Goal: Task Accomplishment & Management: Manage account settings

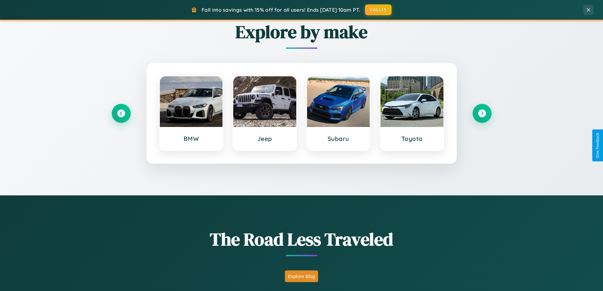
scroll to position [436, 0]
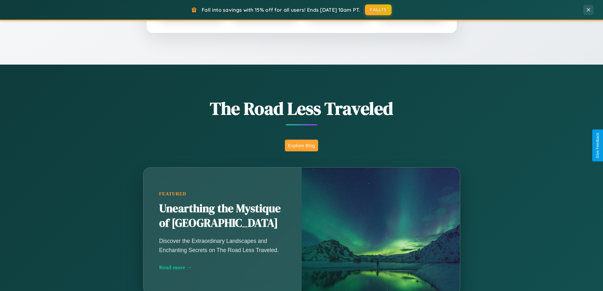
click at [302, 145] on button "Explore Blog" at bounding box center [301, 146] width 33 height 12
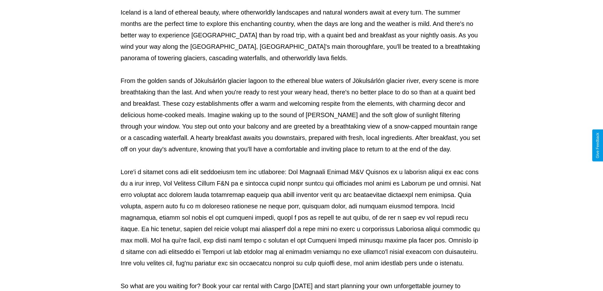
scroll to position [205, 0]
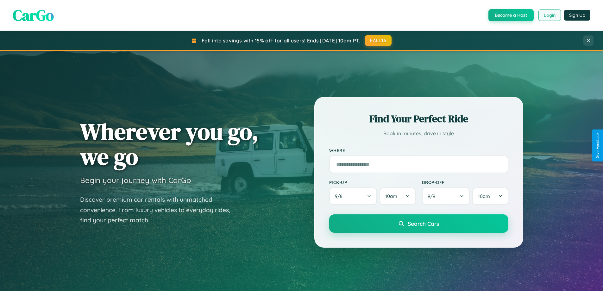
click at [550, 15] on button "Login" at bounding box center [550, 15] width 22 height 11
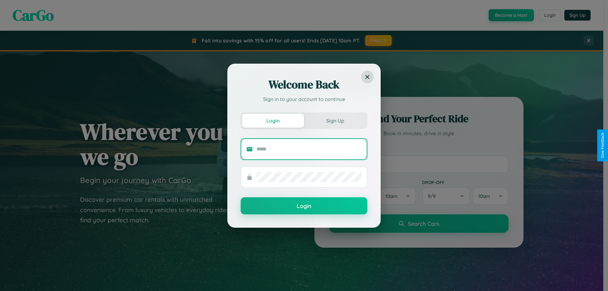
click at [309, 149] on input "text" at bounding box center [309, 149] width 105 height 10
type input "**********"
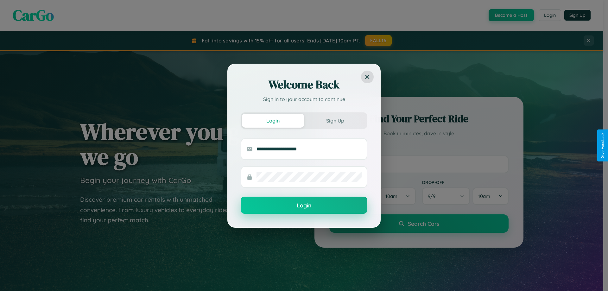
click at [304, 205] on button "Login" at bounding box center [304, 205] width 127 height 17
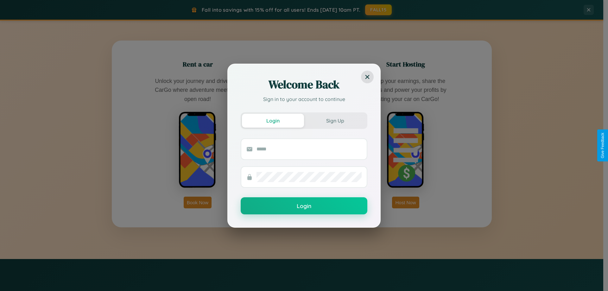
scroll to position [1018, 0]
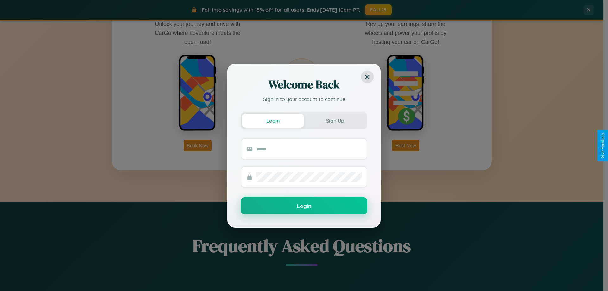
click at [406, 145] on div "Welcome Back Sign in to your account to continue Login Sign Up Login" at bounding box center [304, 145] width 608 height 291
